Goal: Find specific page/section: Find specific page/section

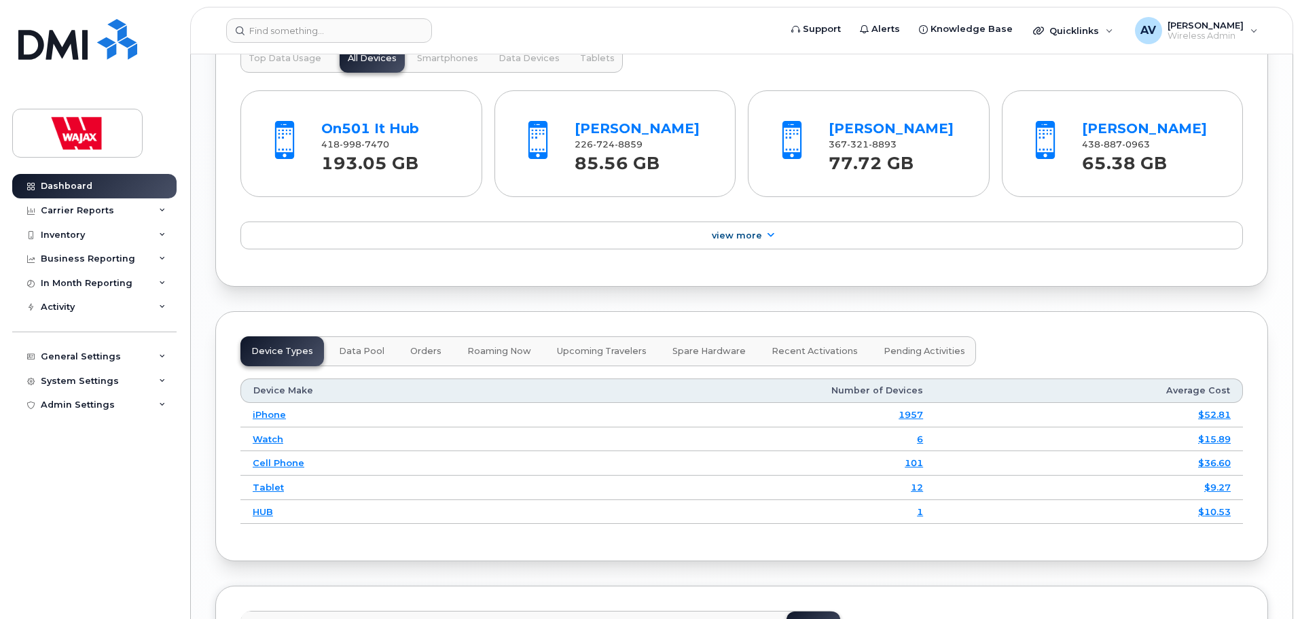
scroll to position [1698, 0]
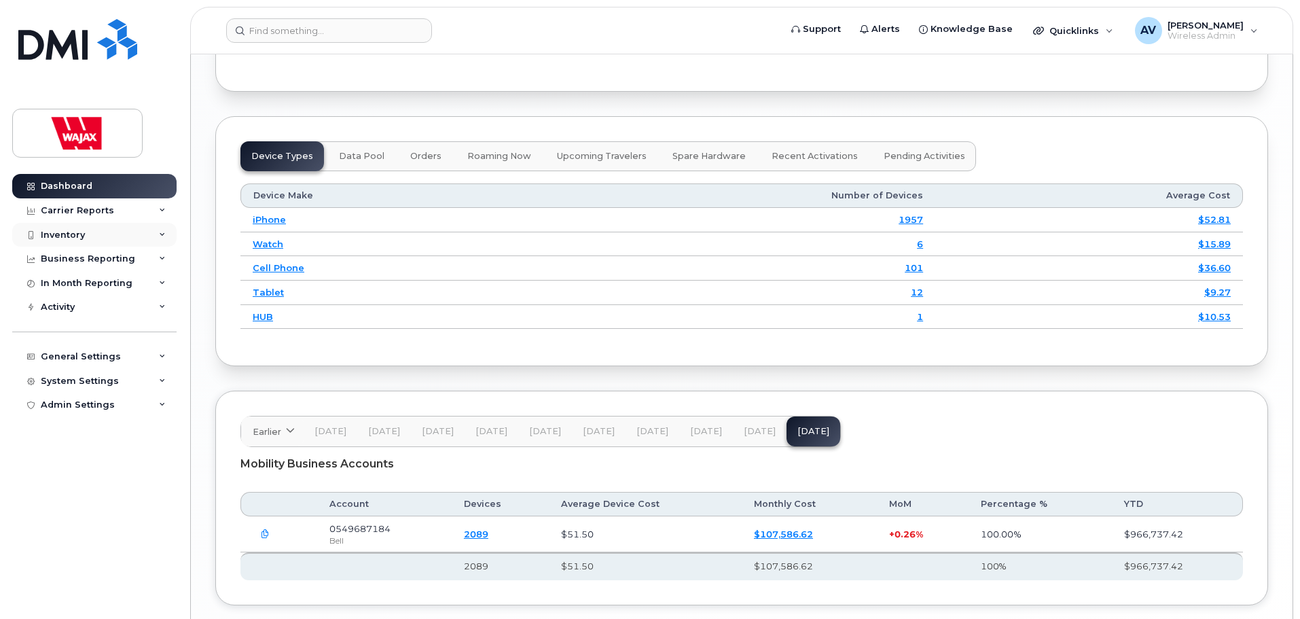
click at [105, 234] on div "Inventory" at bounding box center [94, 235] width 164 height 24
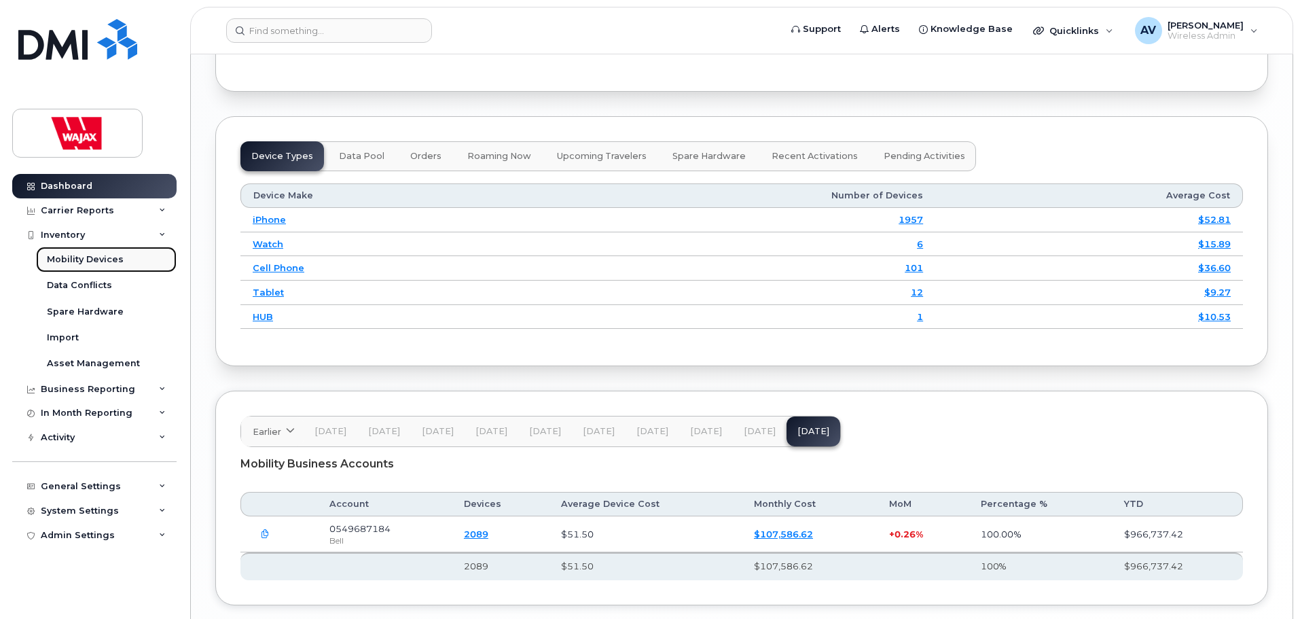
click at [90, 259] on div "Mobility Devices" at bounding box center [85, 259] width 77 height 12
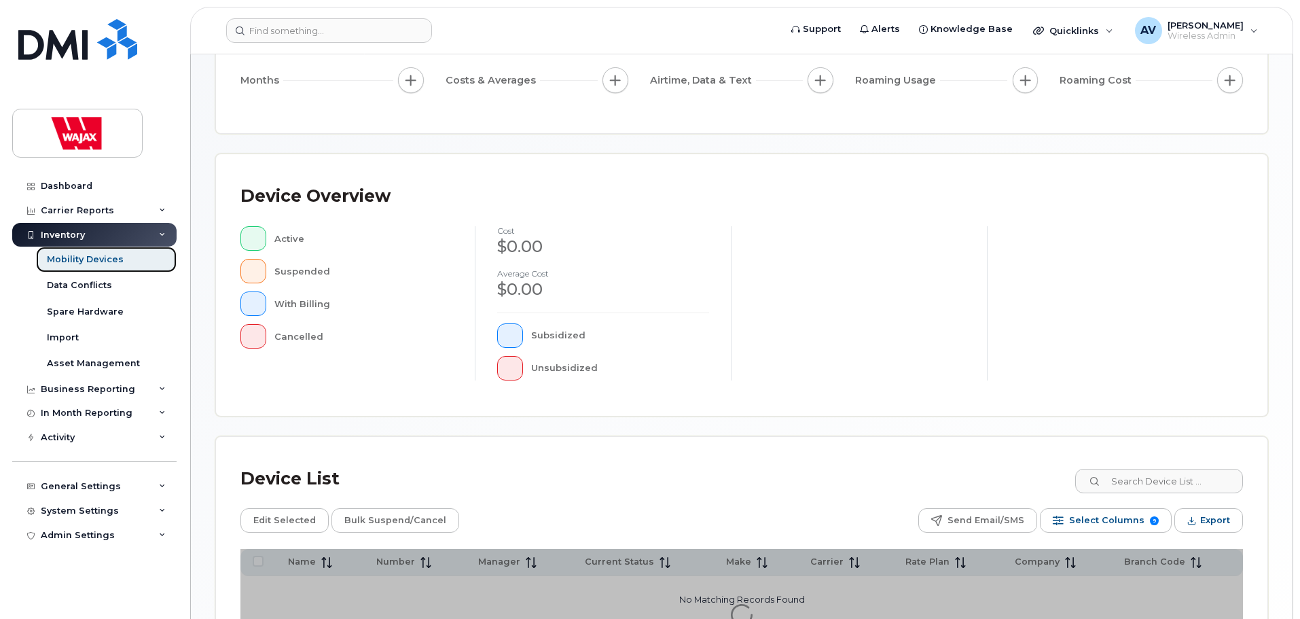
scroll to position [315, 0]
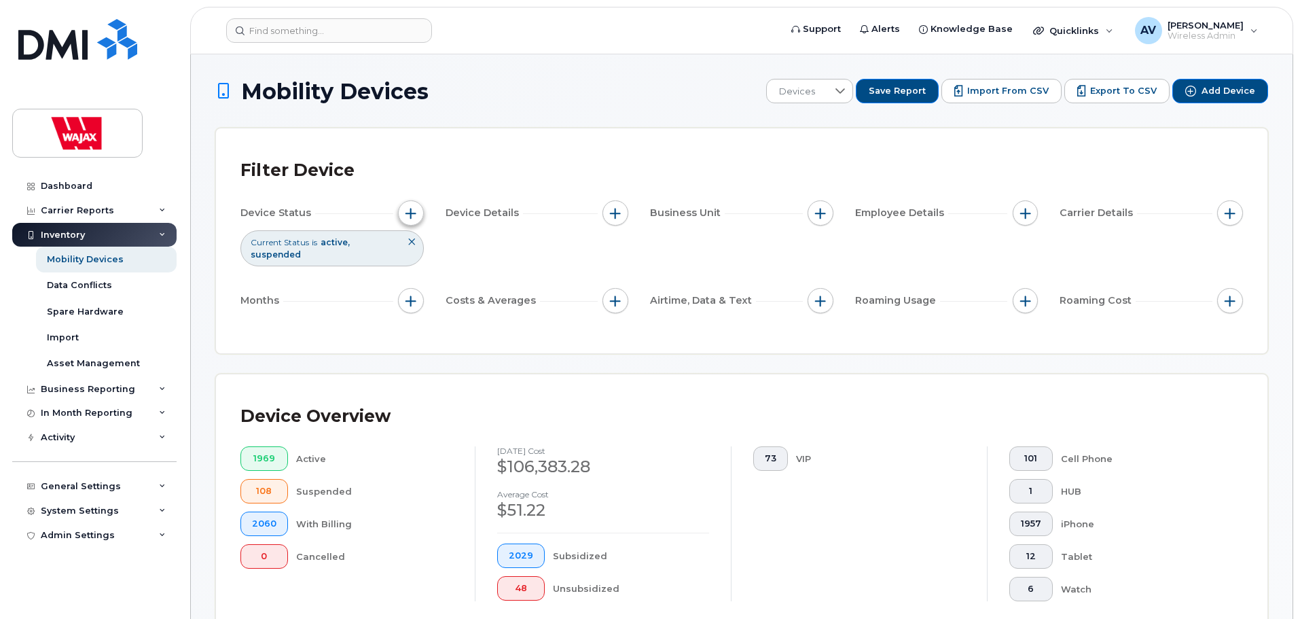
click at [418, 211] on button "button" at bounding box center [411, 213] width 26 height 26
click at [607, 210] on button "button" at bounding box center [615, 213] width 26 height 26
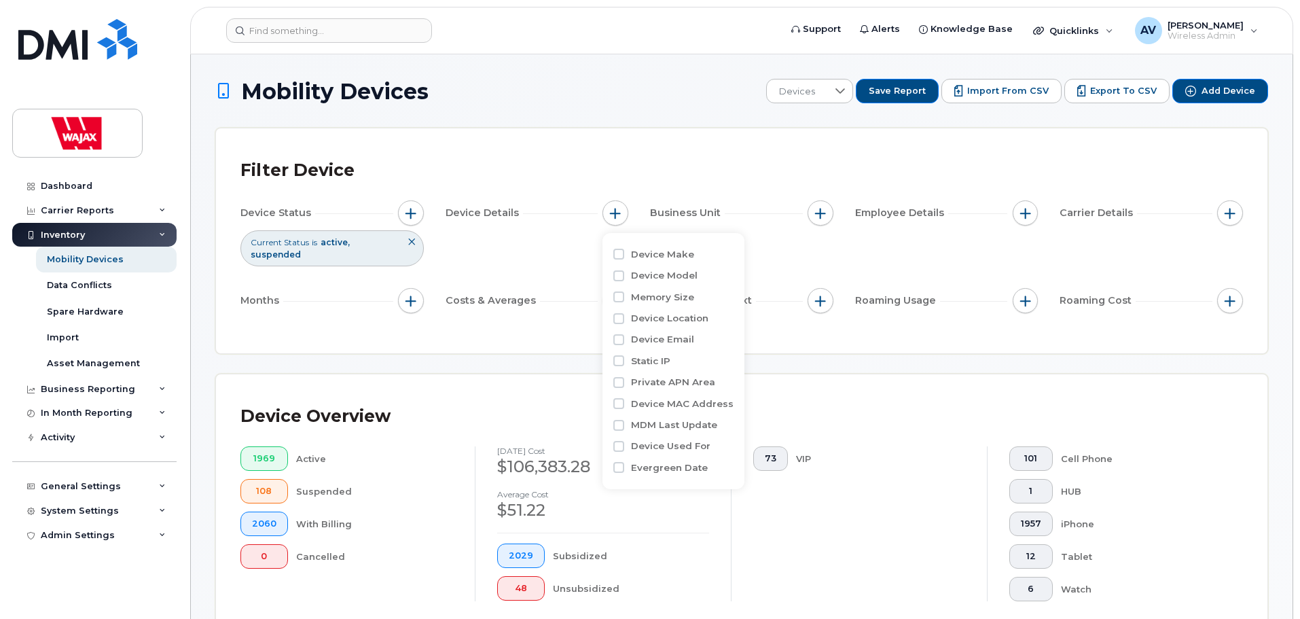
click at [653, 273] on label "Device Model" at bounding box center [664, 275] width 67 height 13
click at [624, 273] on input "Device Model" at bounding box center [618, 275] width 11 height 11
click at [653, 273] on label "Device Model" at bounding box center [664, 275] width 67 height 13
click at [624, 273] on input "Device Model" at bounding box center [618, 275] width 11 height 11
checkbox input "false"
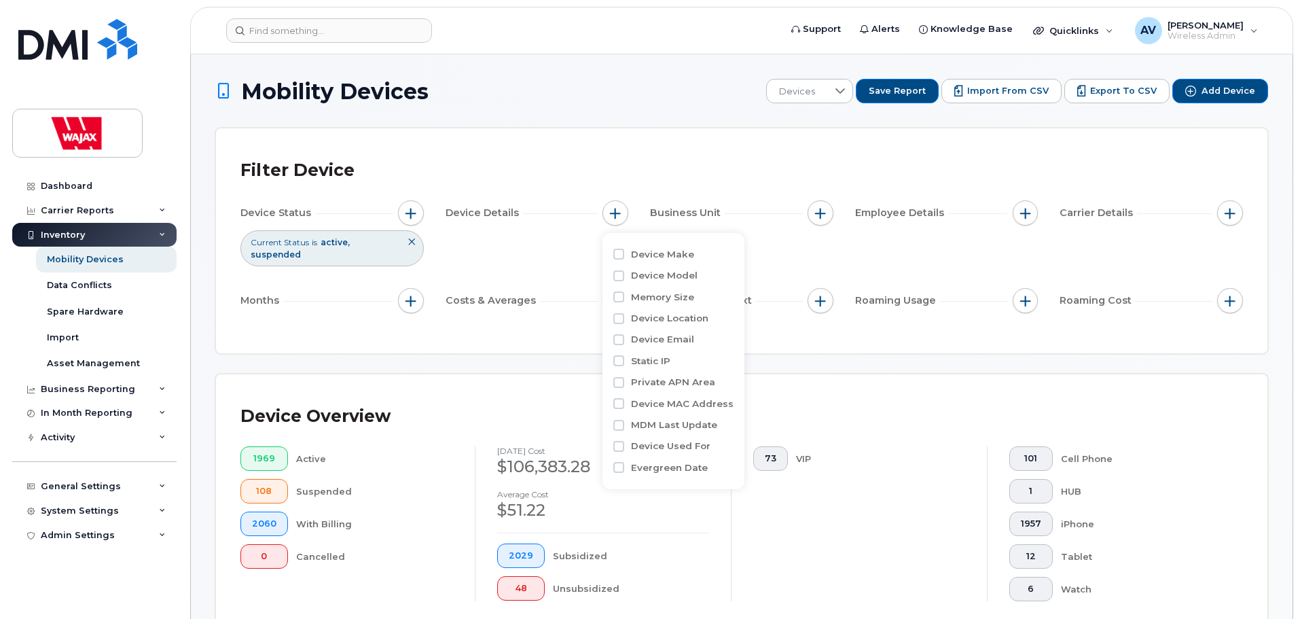
click at [902, 336] on div "Filter Device Device Status Current Status is active suspended Device Details B…" at bounding box center [741, 240] width 1051 height 225
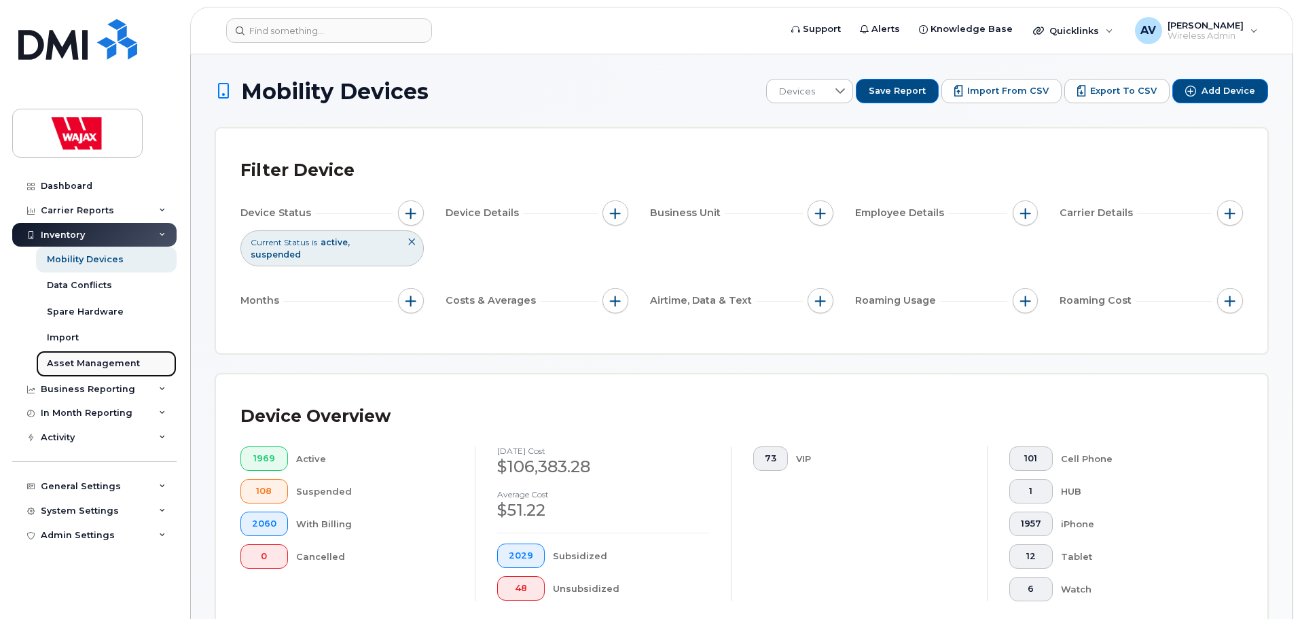
click at [124, 363] on div "Asset Management" at bounding box center [93, 363] width 93 height 12
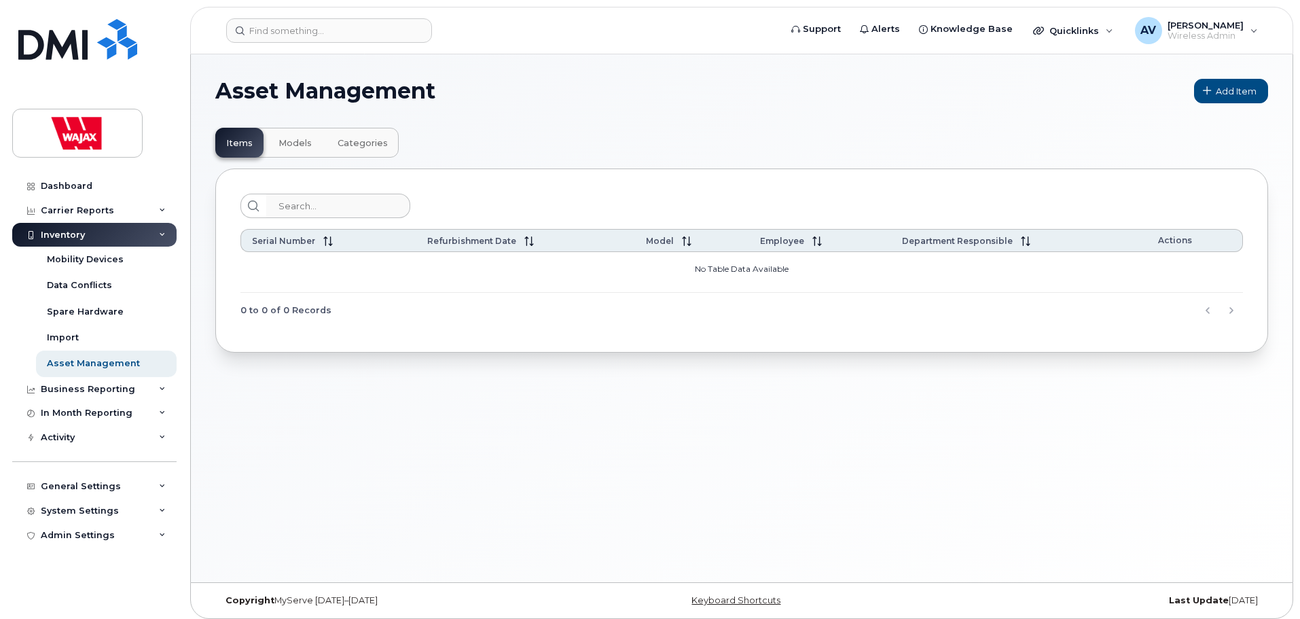
click at [298, 141] on span "Models" at bounding box center [294, 143] width 33 height 11
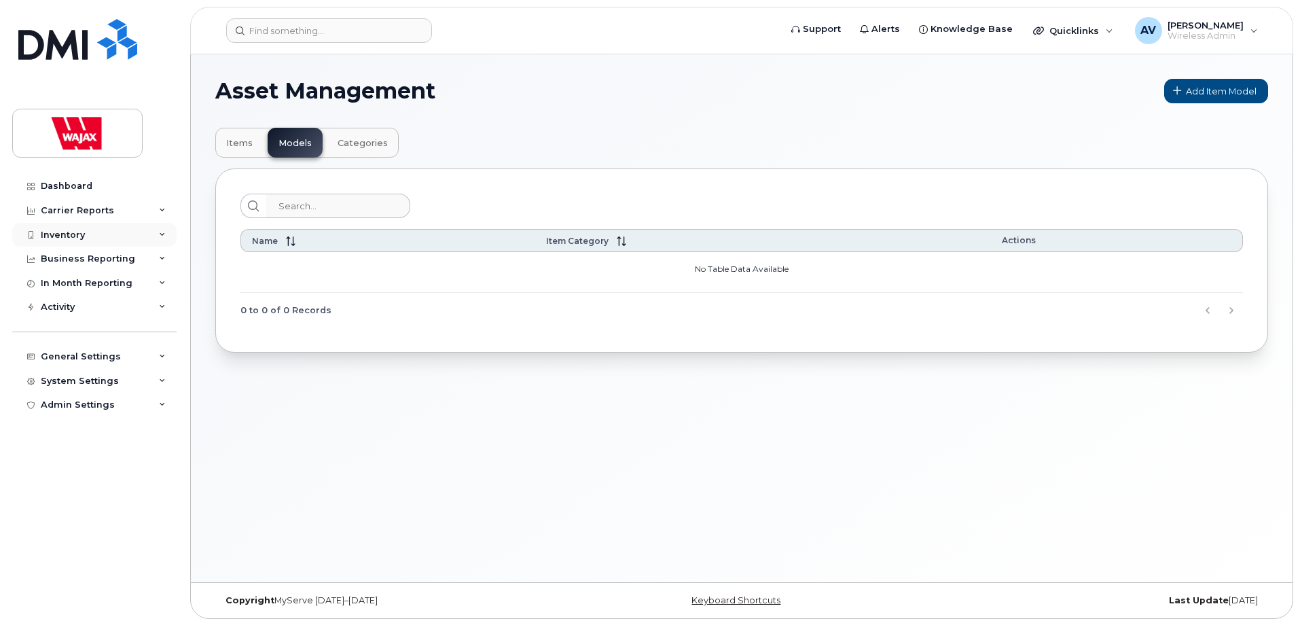
click at [167, 231] on div "Inventory" at bounding box center [94, 235] width 164 height 24
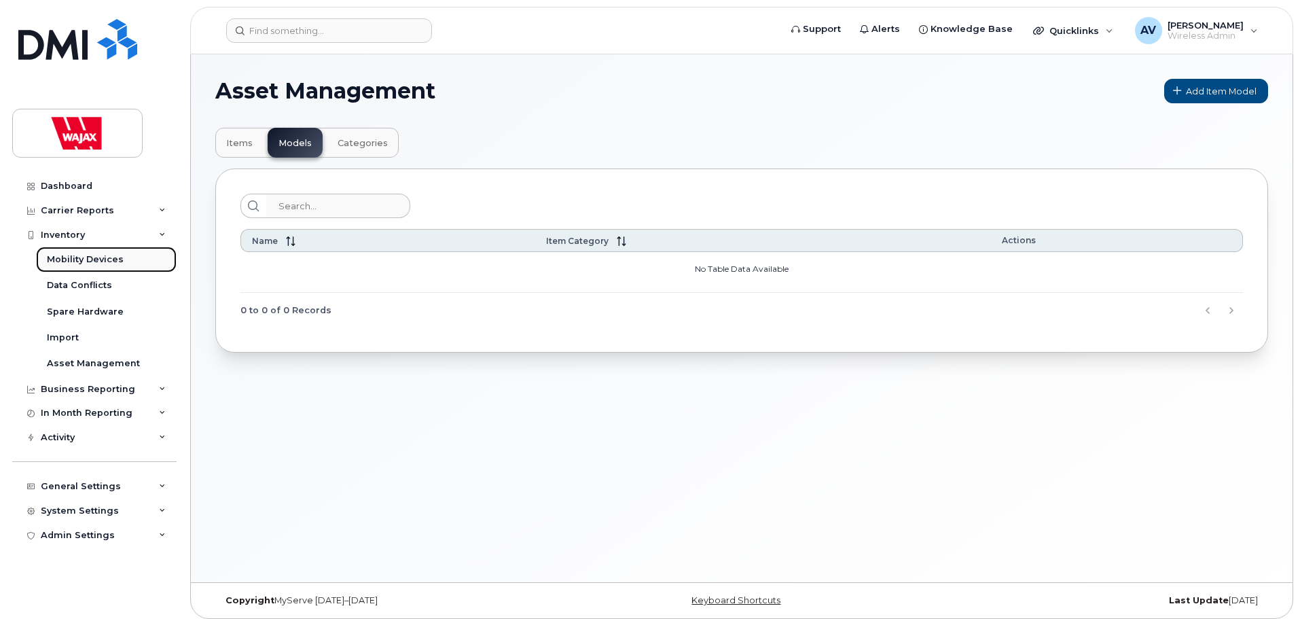
click at [106, 263] on div "Mobility Devices" at bounding box center [85, 259] width 77 height 12
